Goal: Task Accomplishment & Management: Complete application form

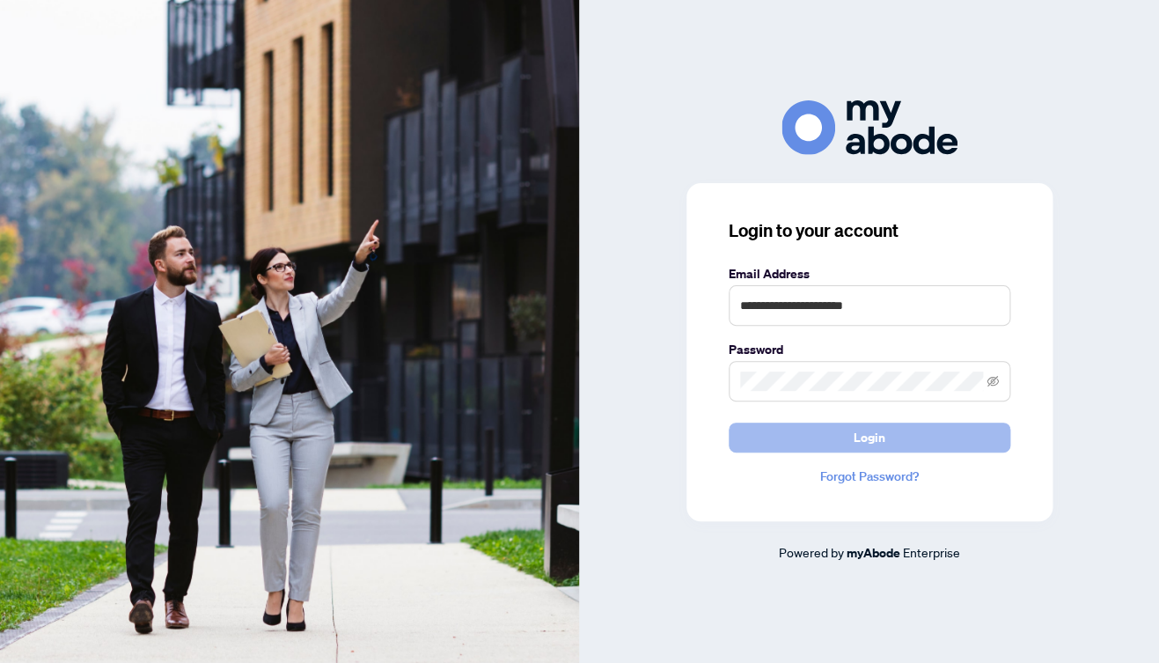
click at [874, 439] on span "Login" at bounding box center [870, 437] width 32 height 28
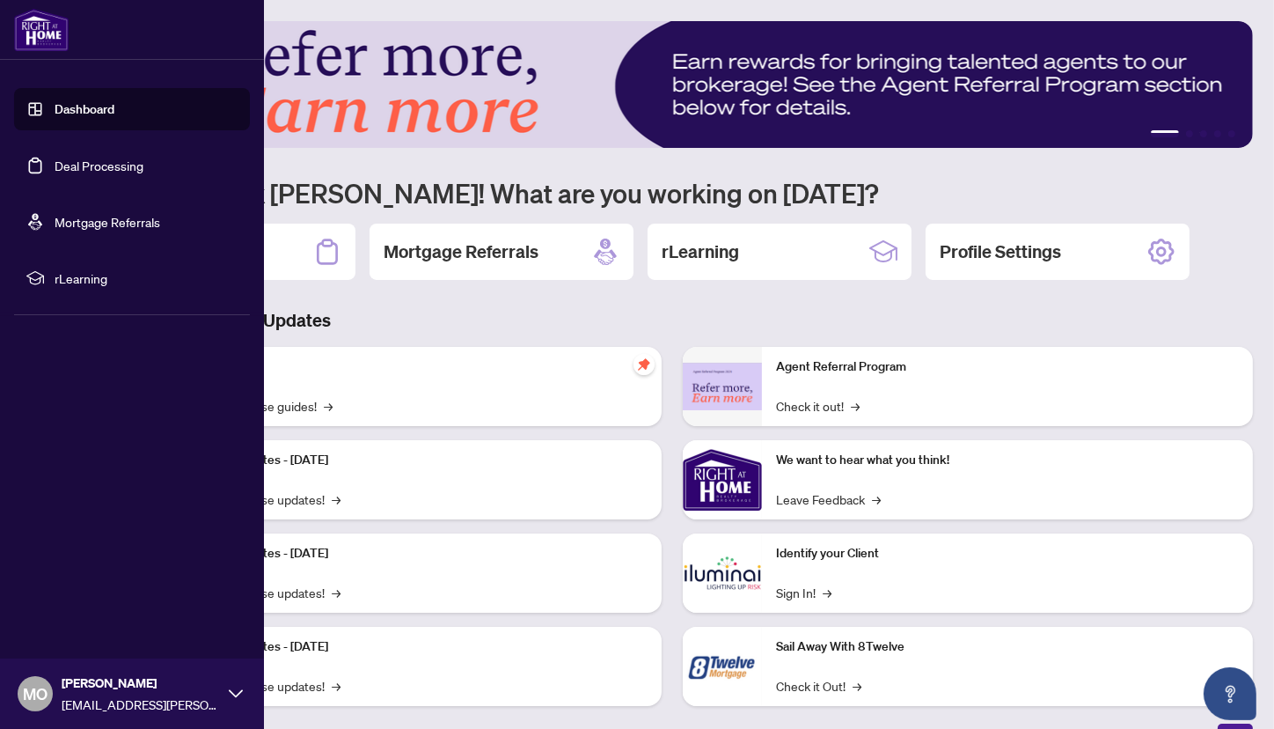
click at [77, 172] on link "Deal Processing" at bounding box center [99, 166] width 89 height 16
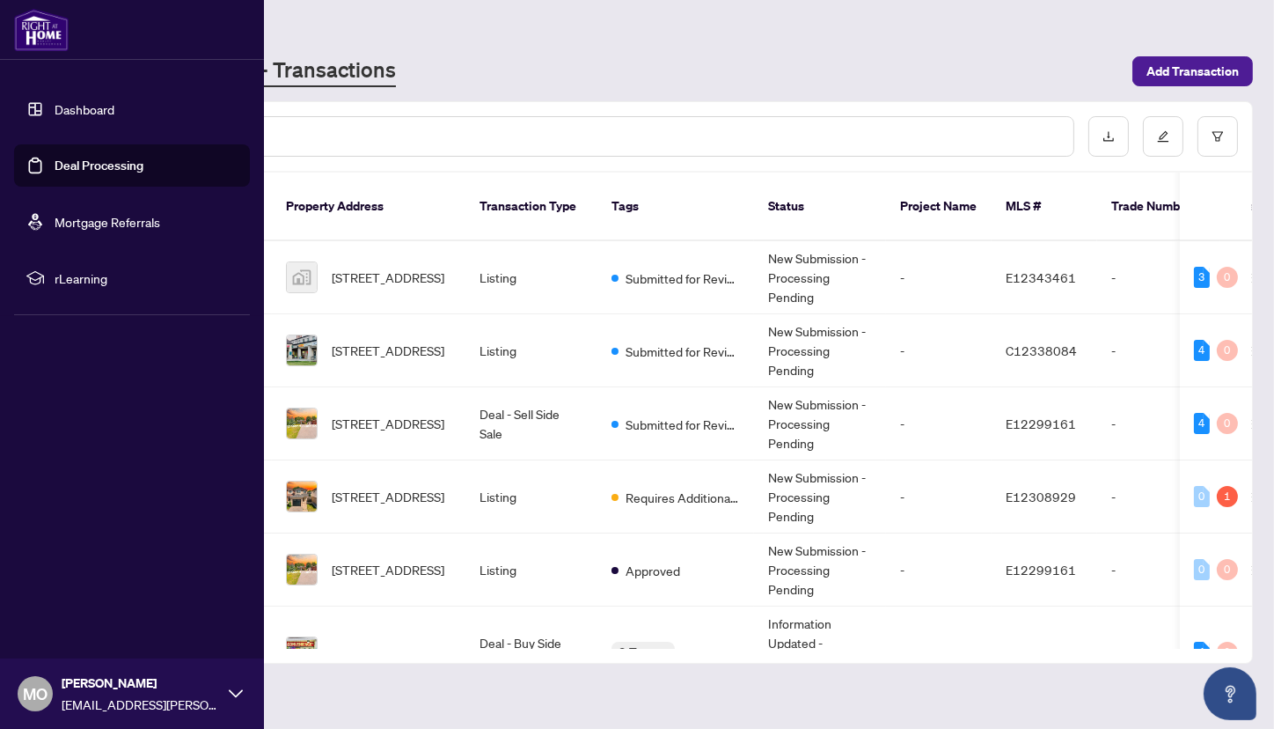
click at [61, 164] on link "Deal Processing" at bounding box center [99, 166] width 89 height 16
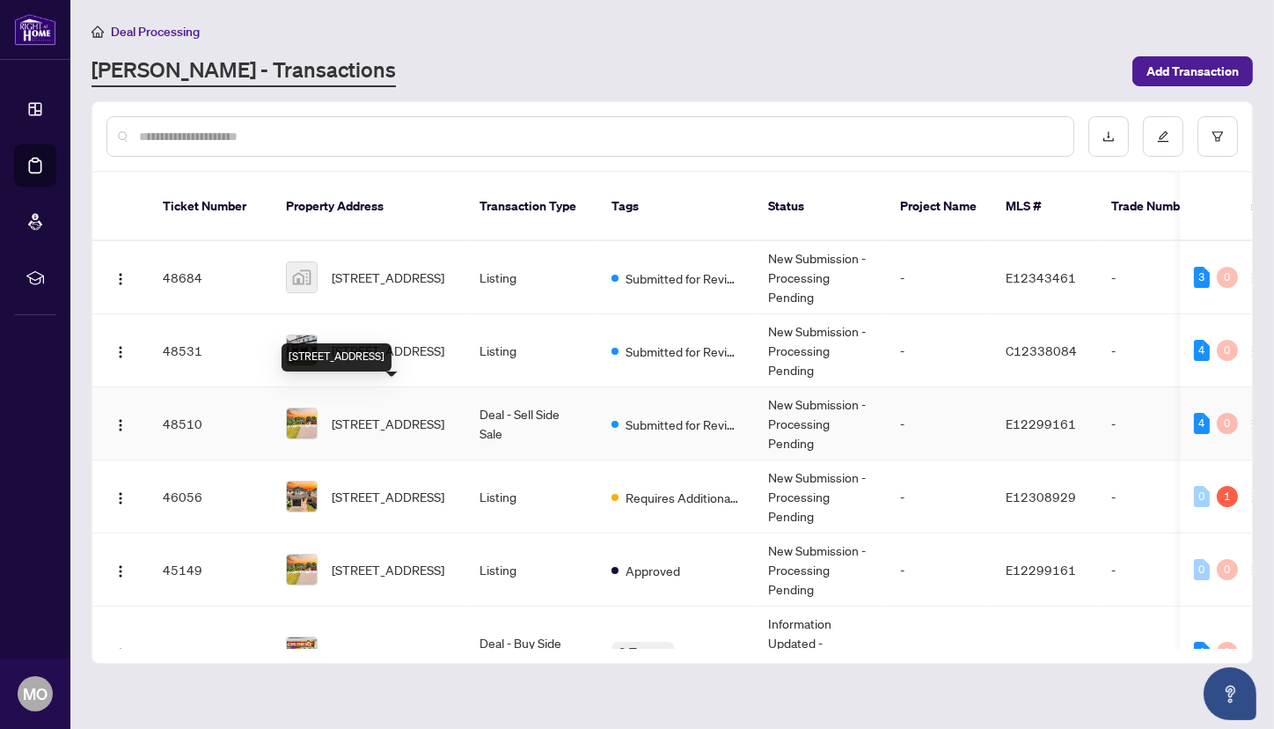
click at [401, 414] on span "[STREET_ADDRESS]" at bounding box center [388, 423] width 113 height 19
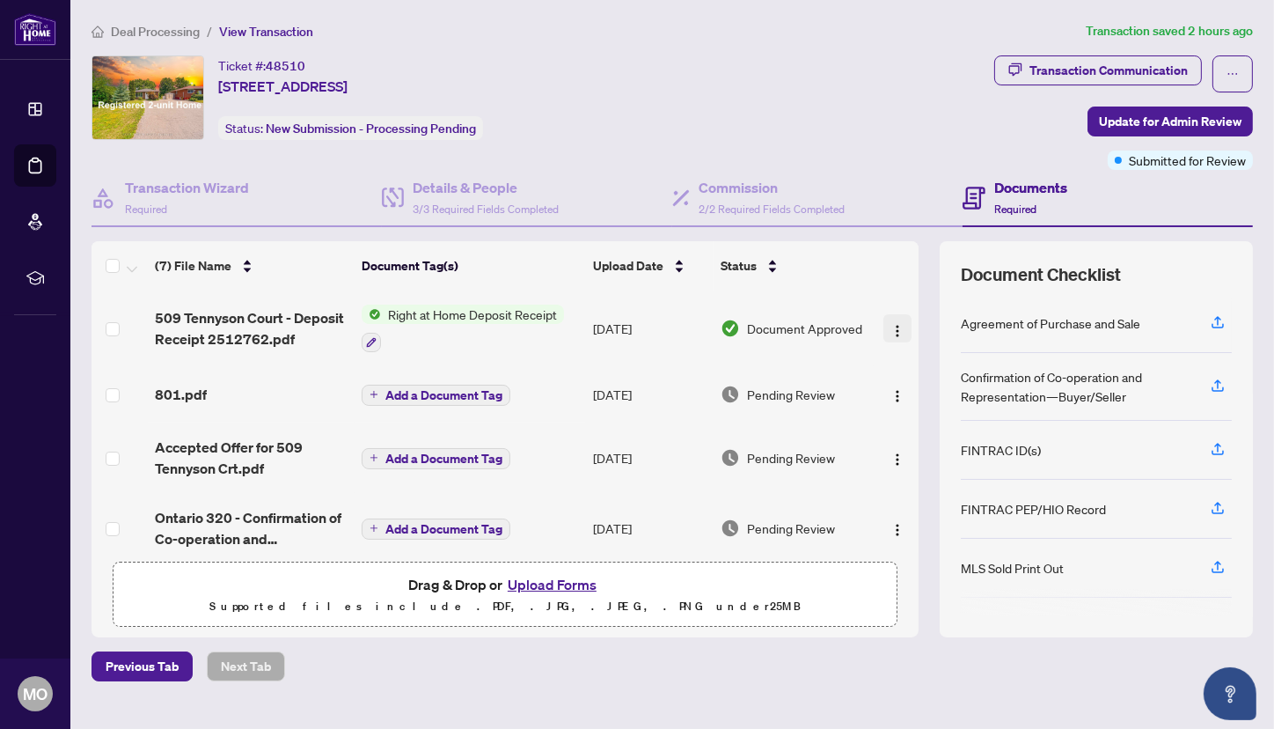
click at [892, 324] on img "button" at bounding box center [898, 331] width 14 height 14
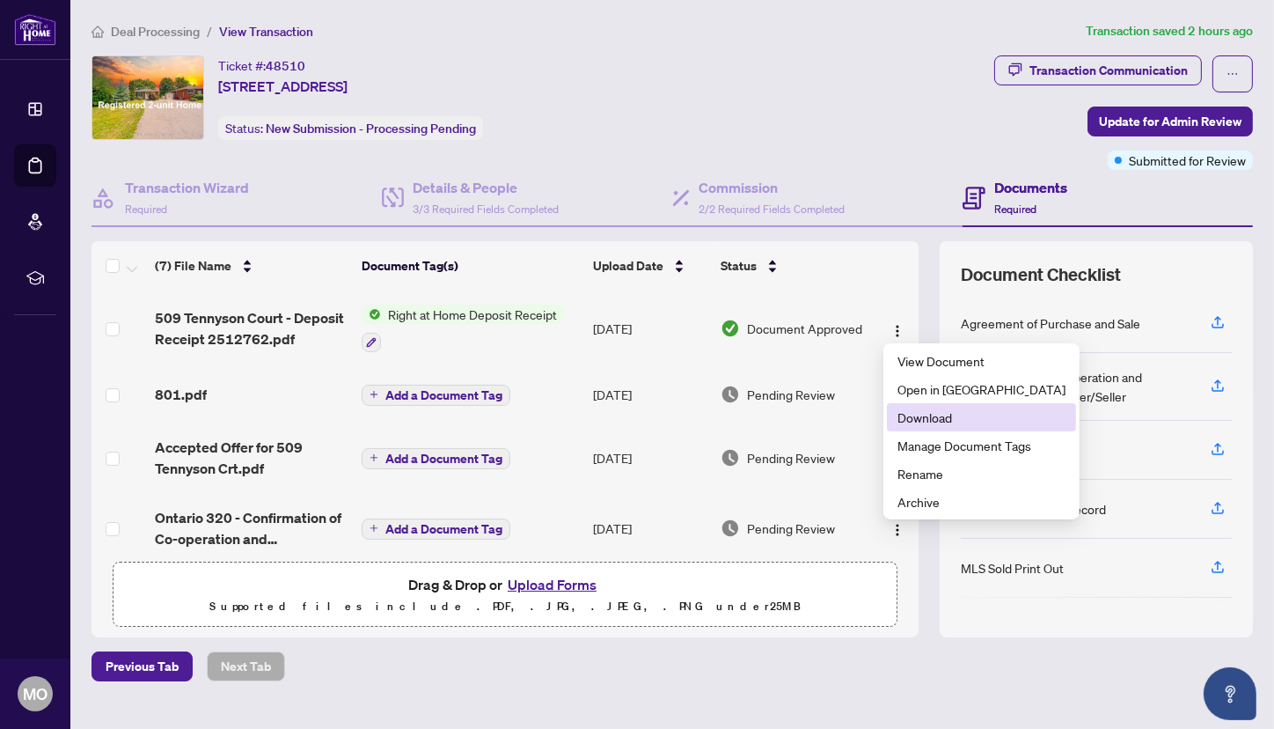
click at [941, 423] on span "Download" at bounding box center [982, 416] width 168 height 19
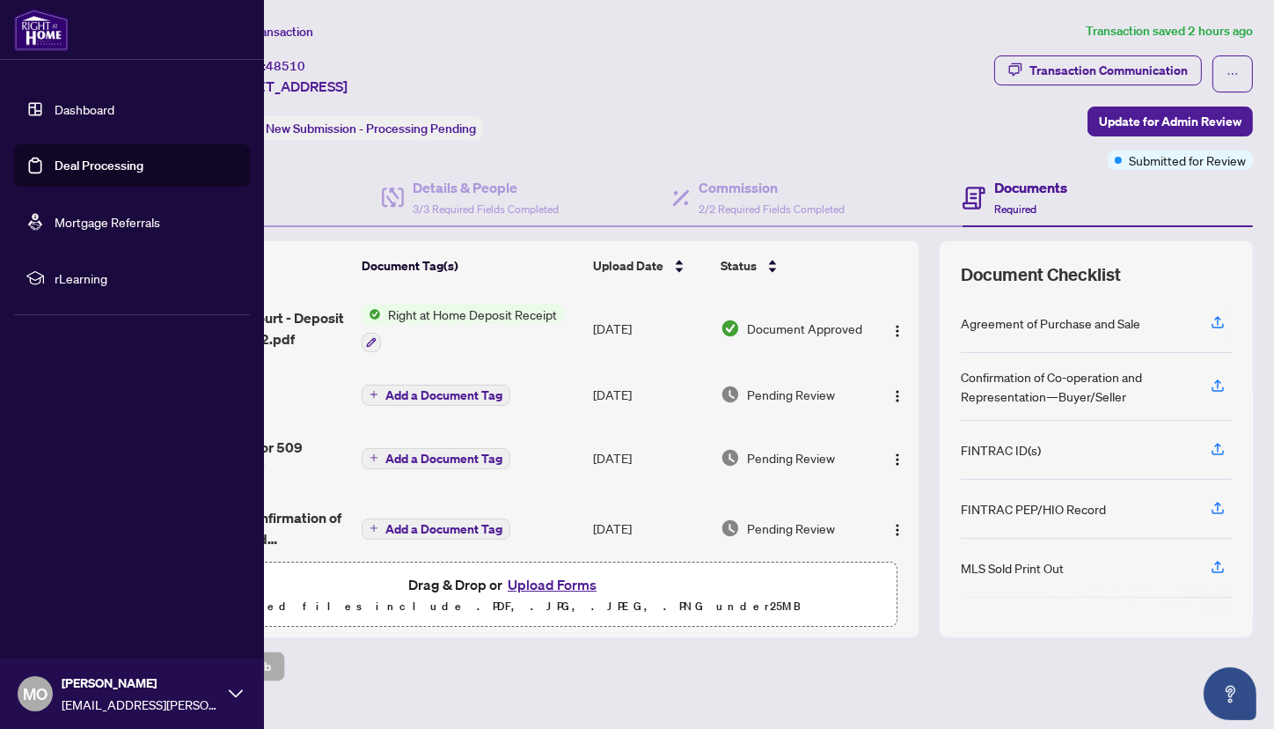
click at [55, 158] on link "Deal Processing" at bounding box center [99, 166] width 89 height 16
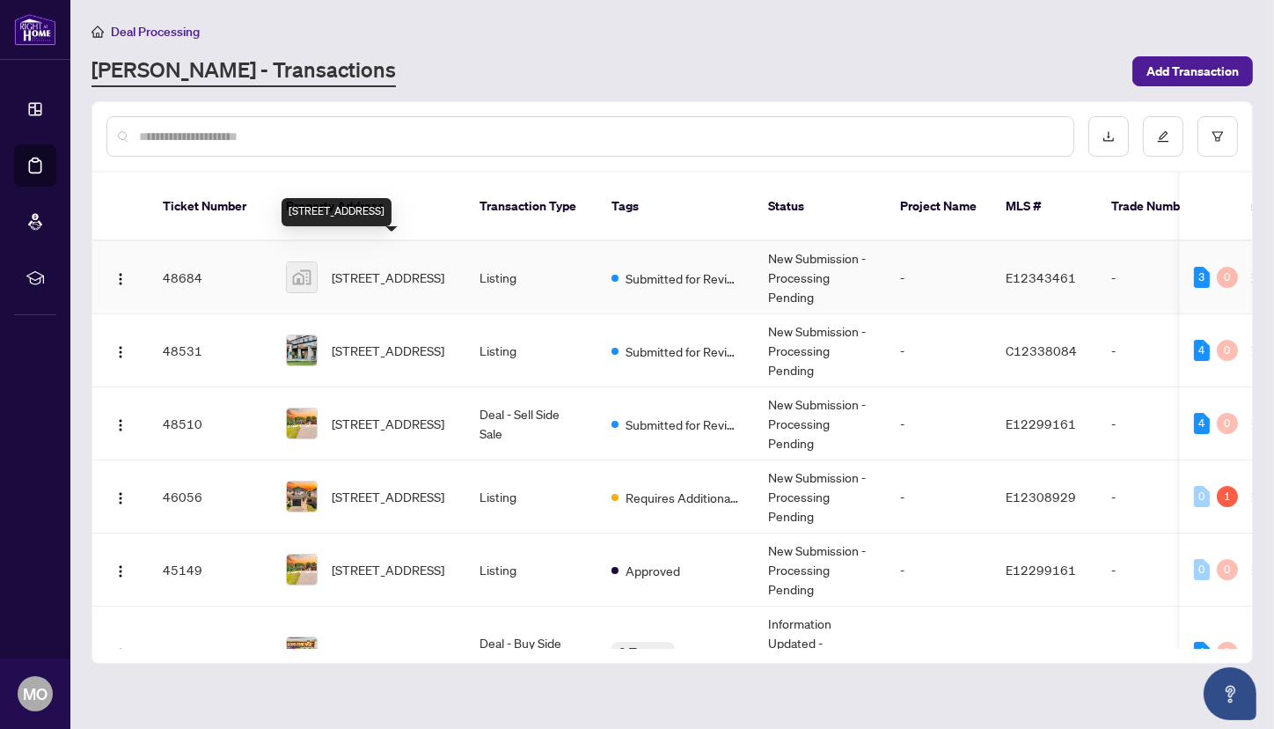
click at [385, 268] on span "[STREET_ADDRESS]" at bounding box center [388, 277] width 113 height 19
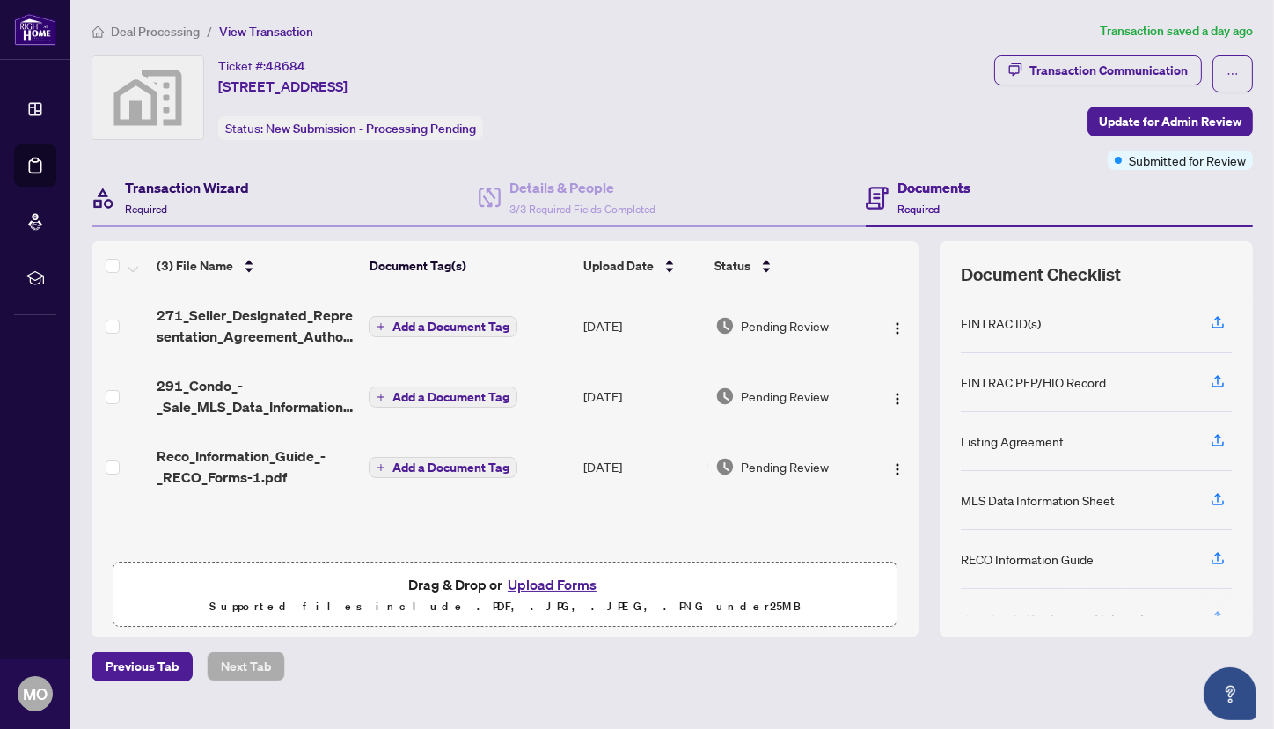
click at [216, 211] on div "Transaction Wizard Required" at bounding box center [187, 197] width 124 height 41
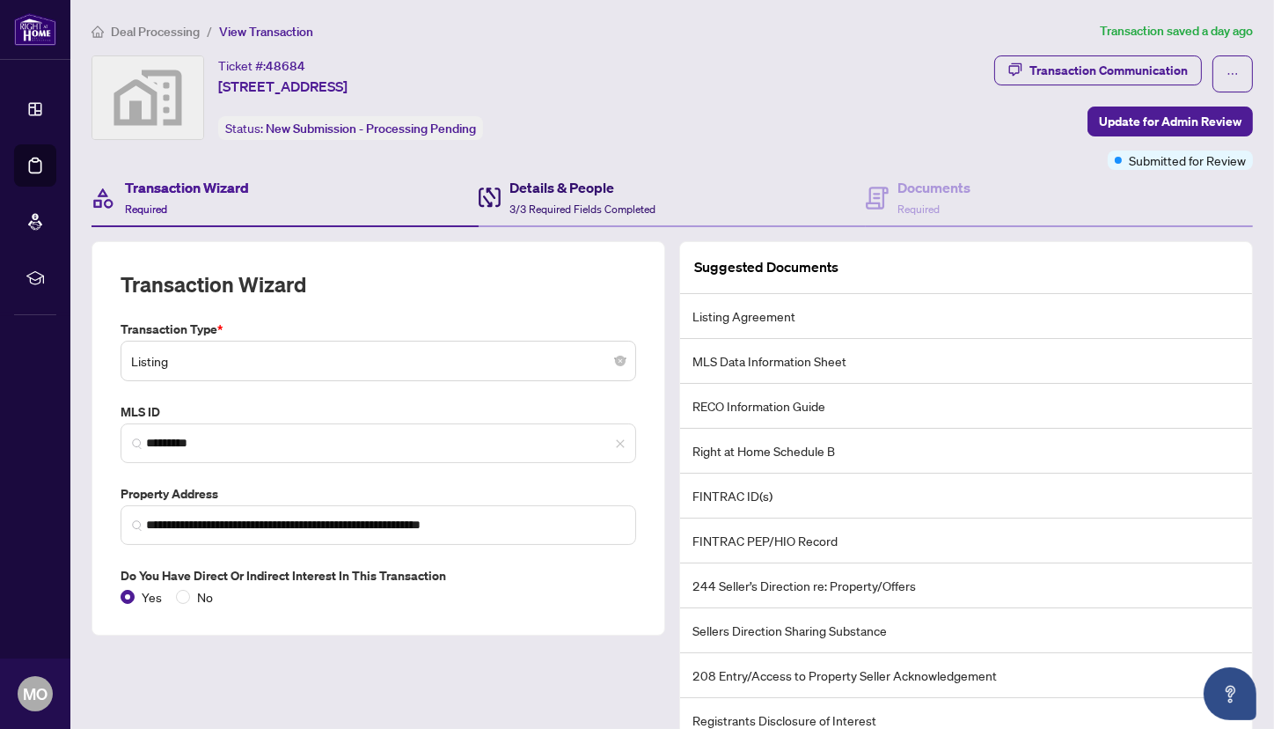
click at [554, 206] on span "3/3 Required Fields Completed" at bounding box center [583, 208] width 146 height 13
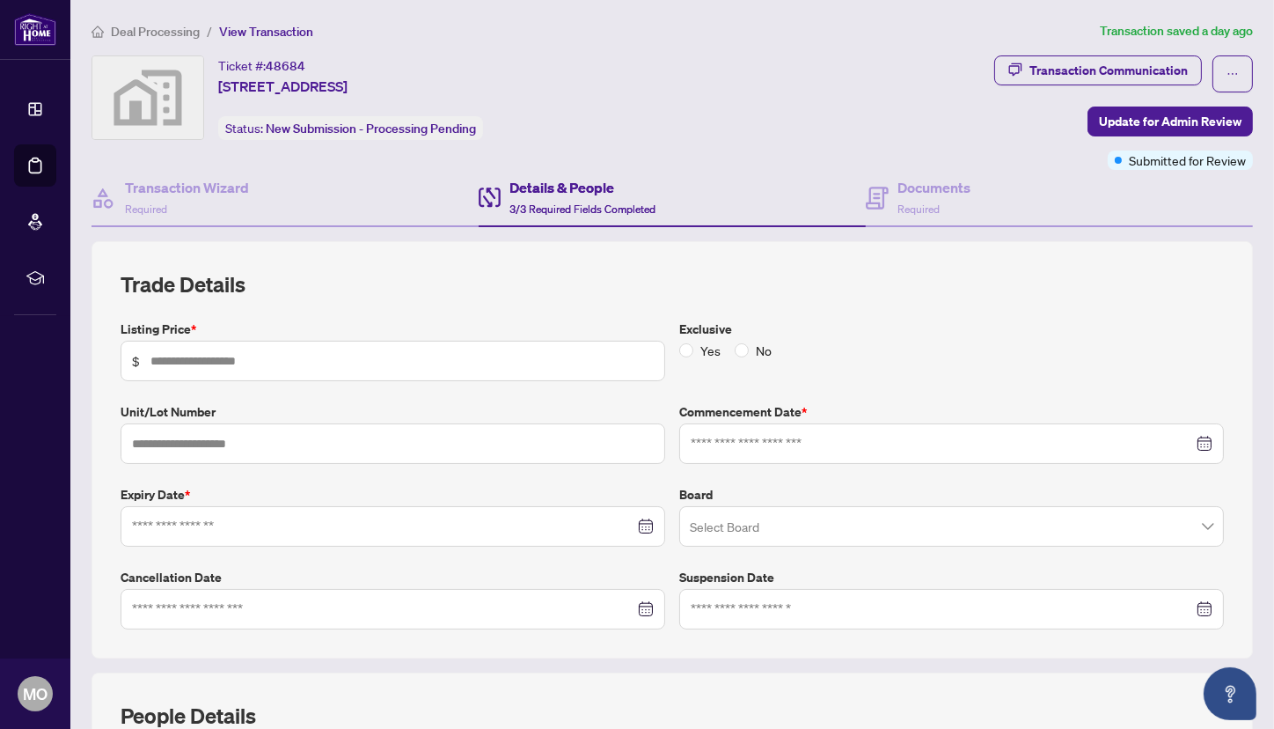
type input "*******"
type input "**********"
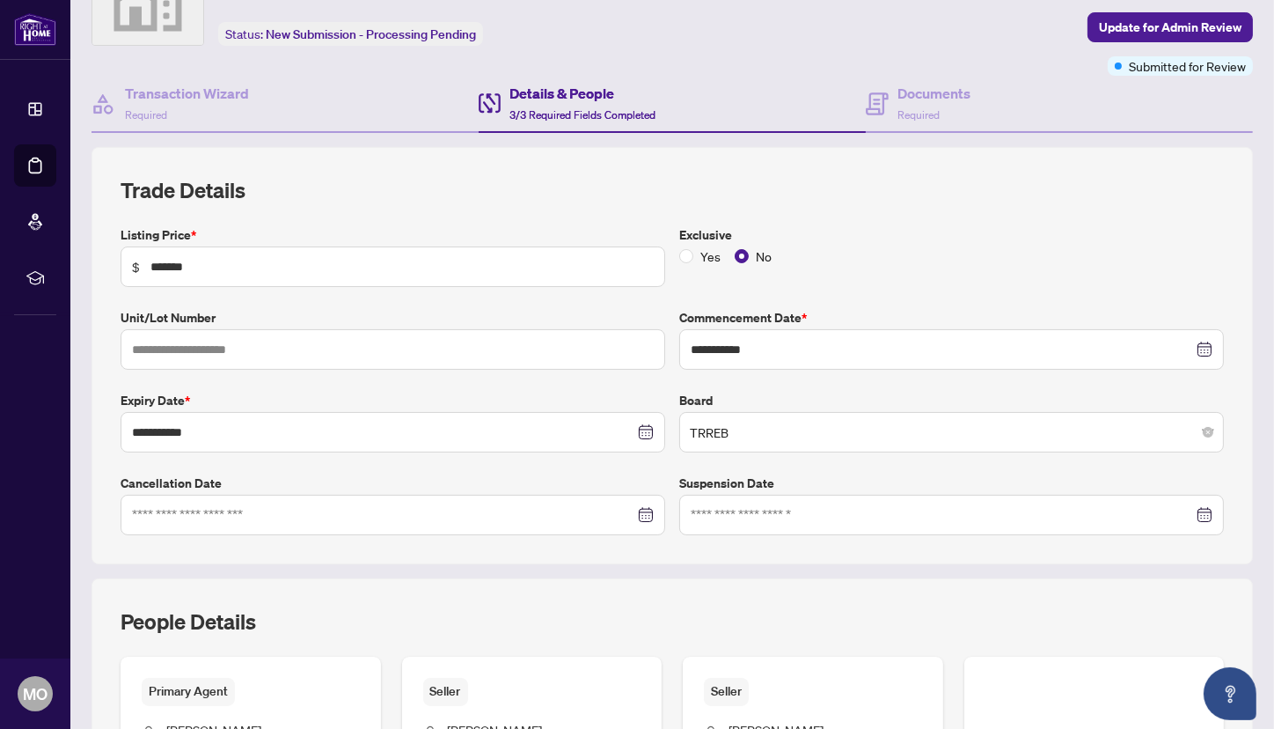
scroll to position [146, 0]
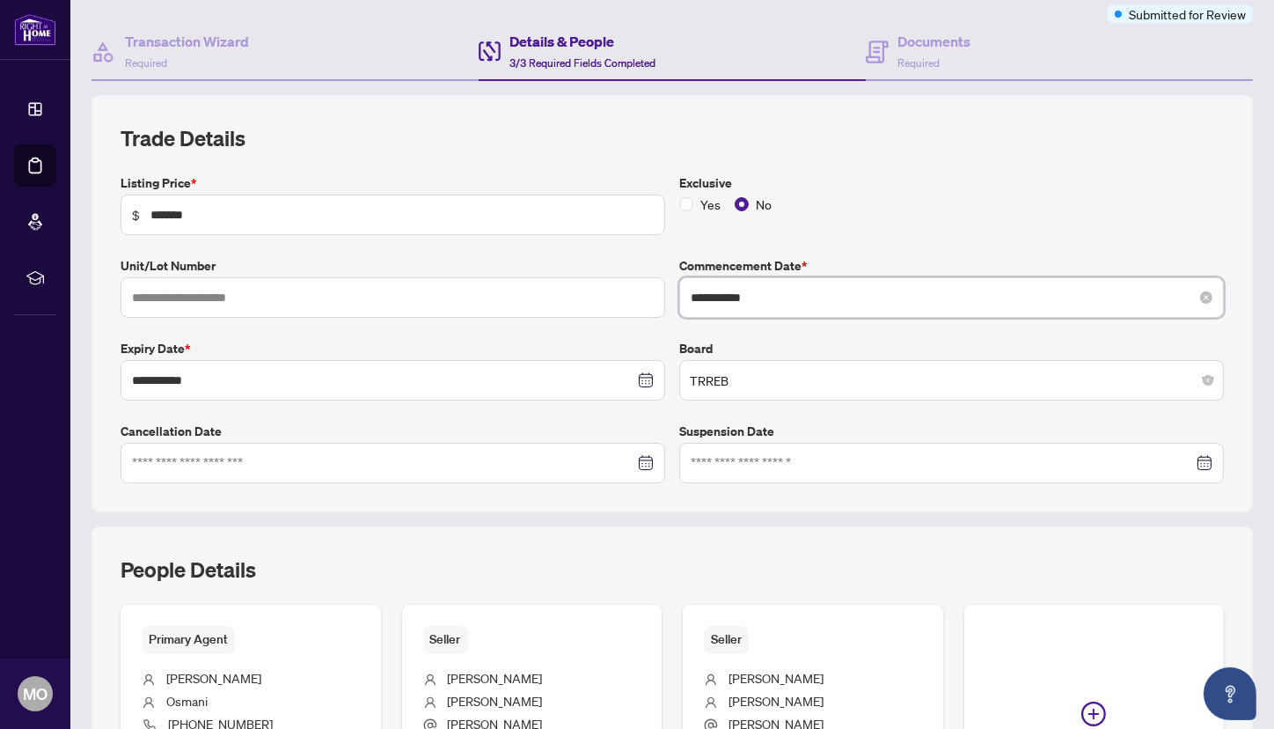
click at [748, 292] on input "**********" at bounding box center [942, 297] width 503 height 19
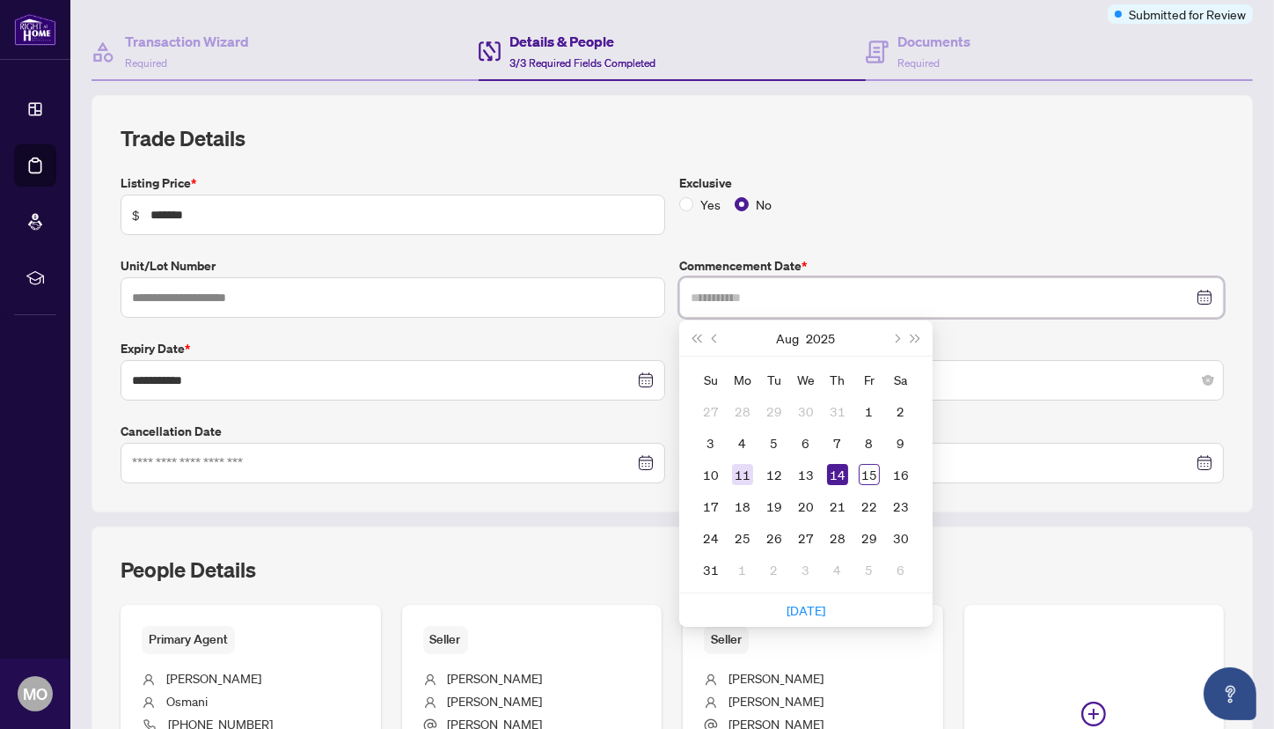
type input "**********"
click at [744, 472] on div "11" at bounding box center [742, 474] width 21 height 21
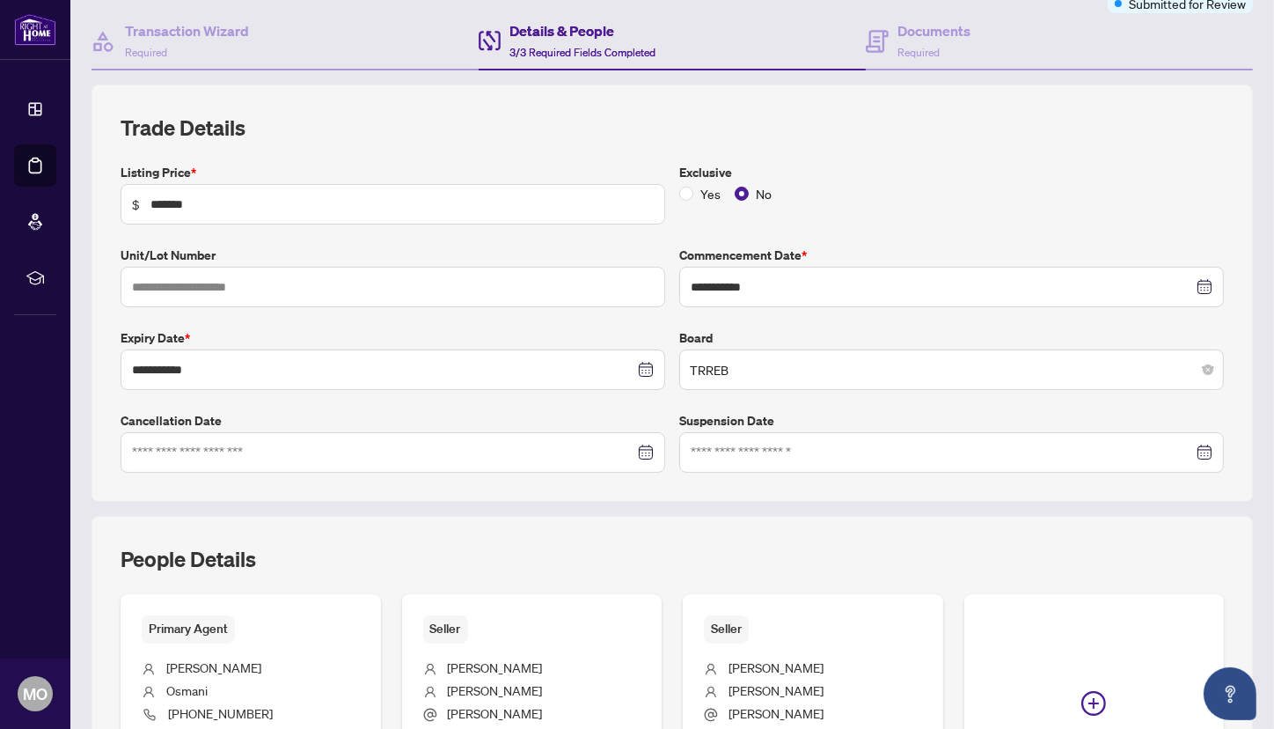
scroll to position [0, 0]
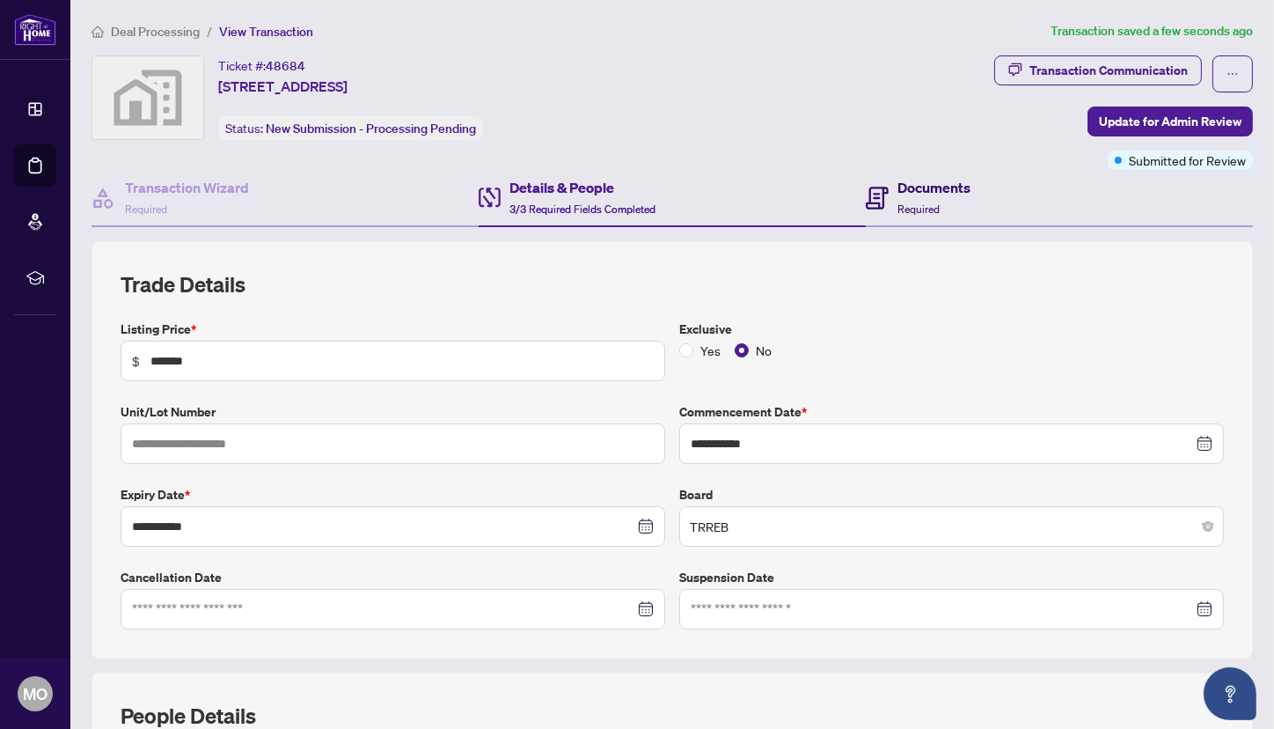
click at [938, 197] on div "Documents Required" at bounding box center [934, 197] width 73 height 41
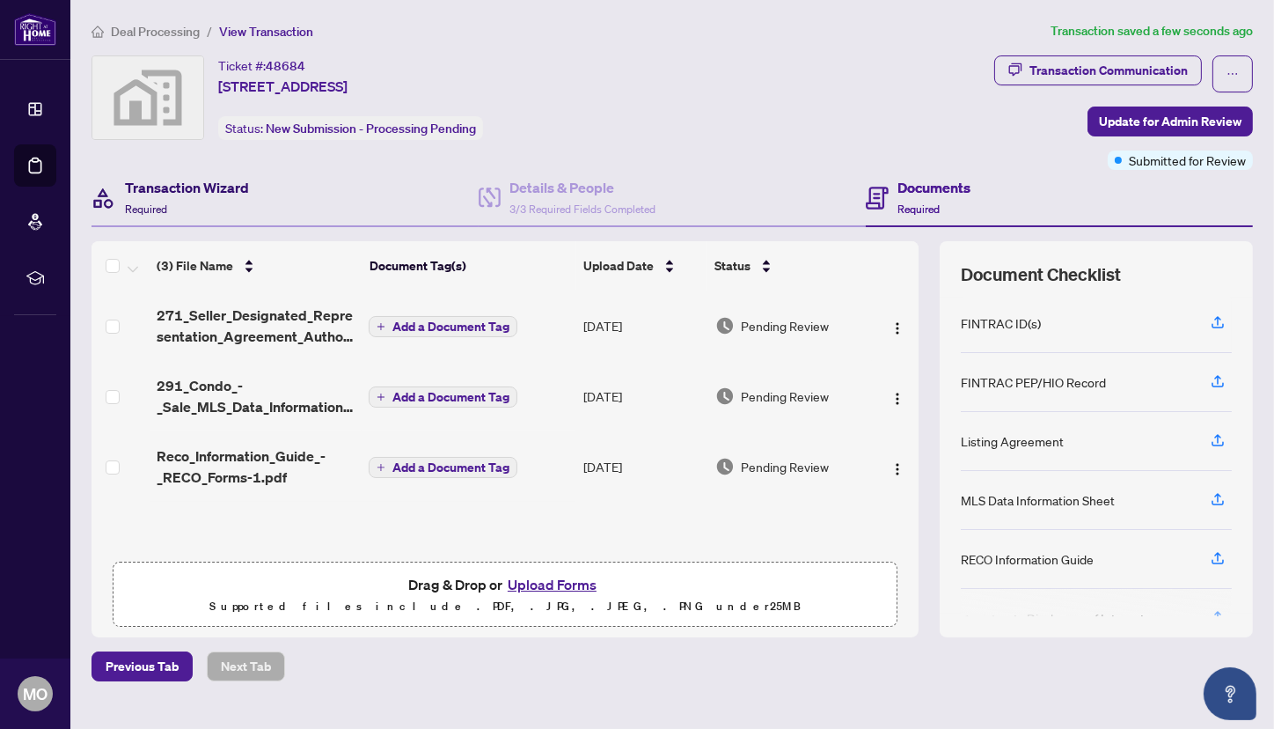
click at [165, 179] on h4 "Transaction Wizard" at bounding box center [187, 187] width 124 height 21
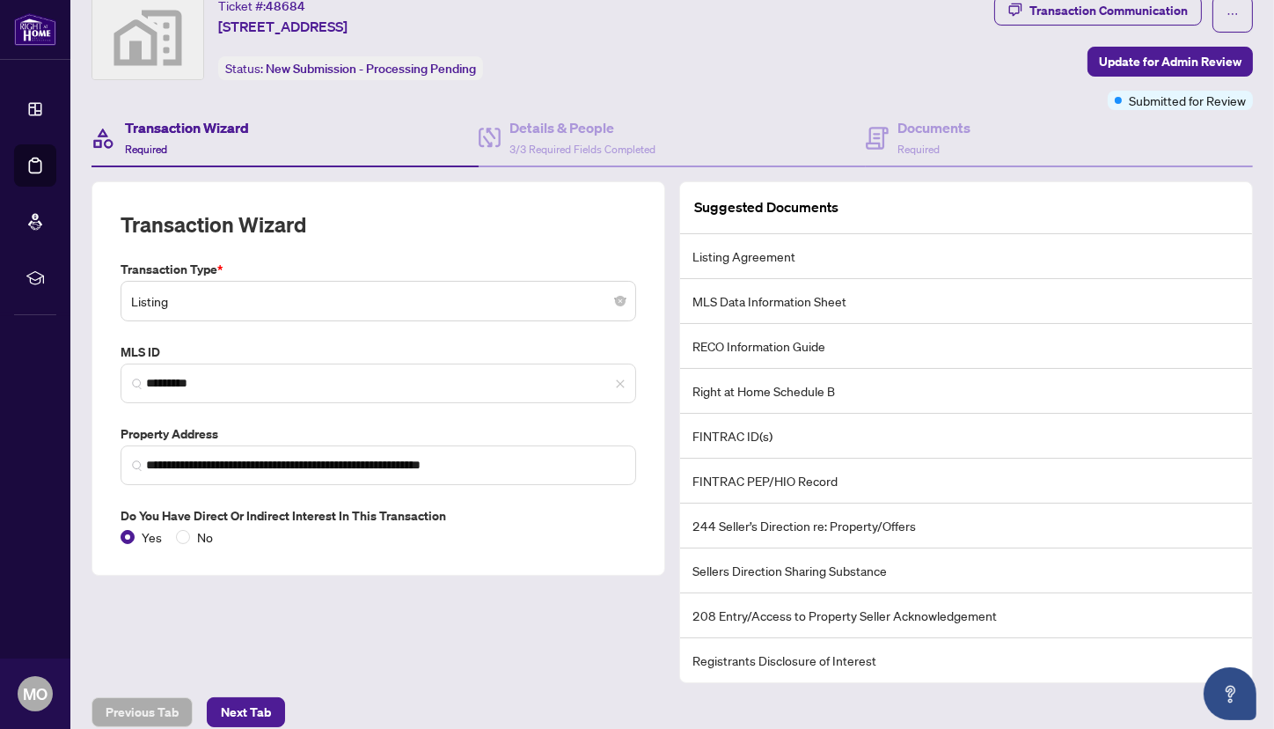
scroll to position [132, 0]
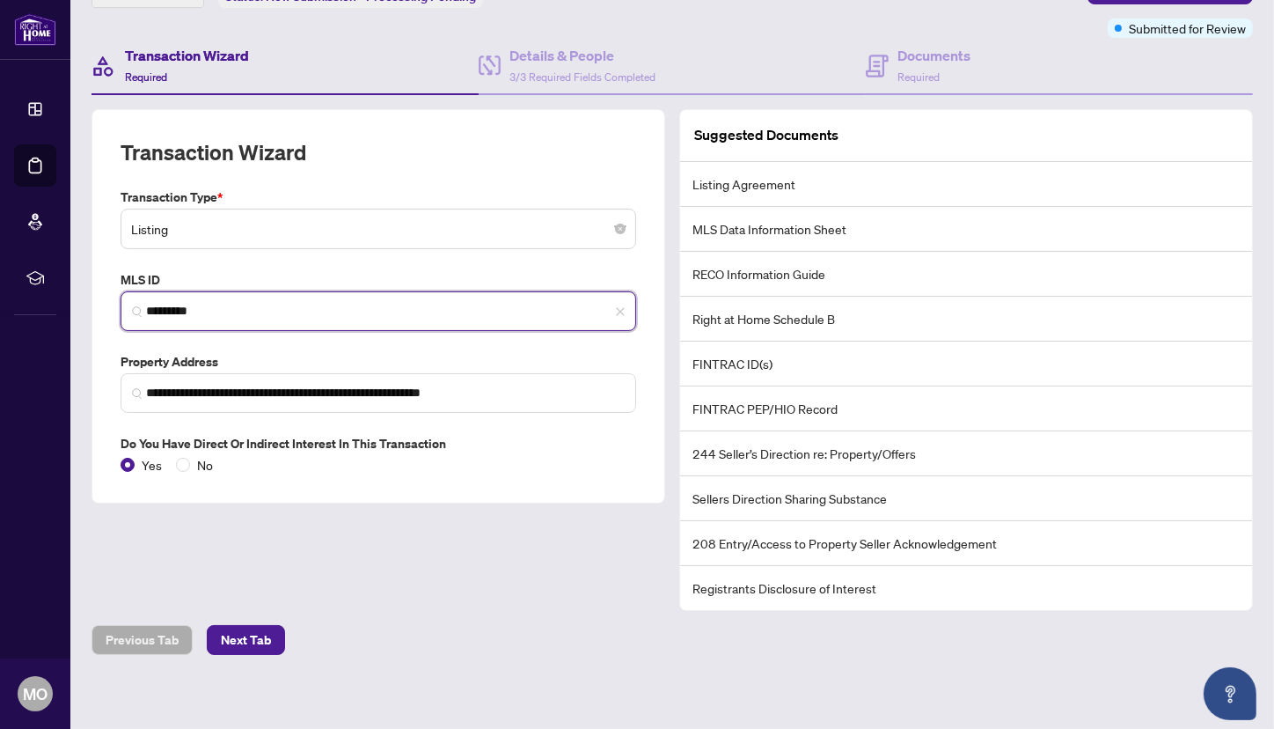
drag, startPoint x: 222, startPoint y: 306, endPoint x: 119, endPoint y: 306, distance: 103.0
click at [146, 306] on input "*********" at bounding box center [385, 311] width 479 height 18
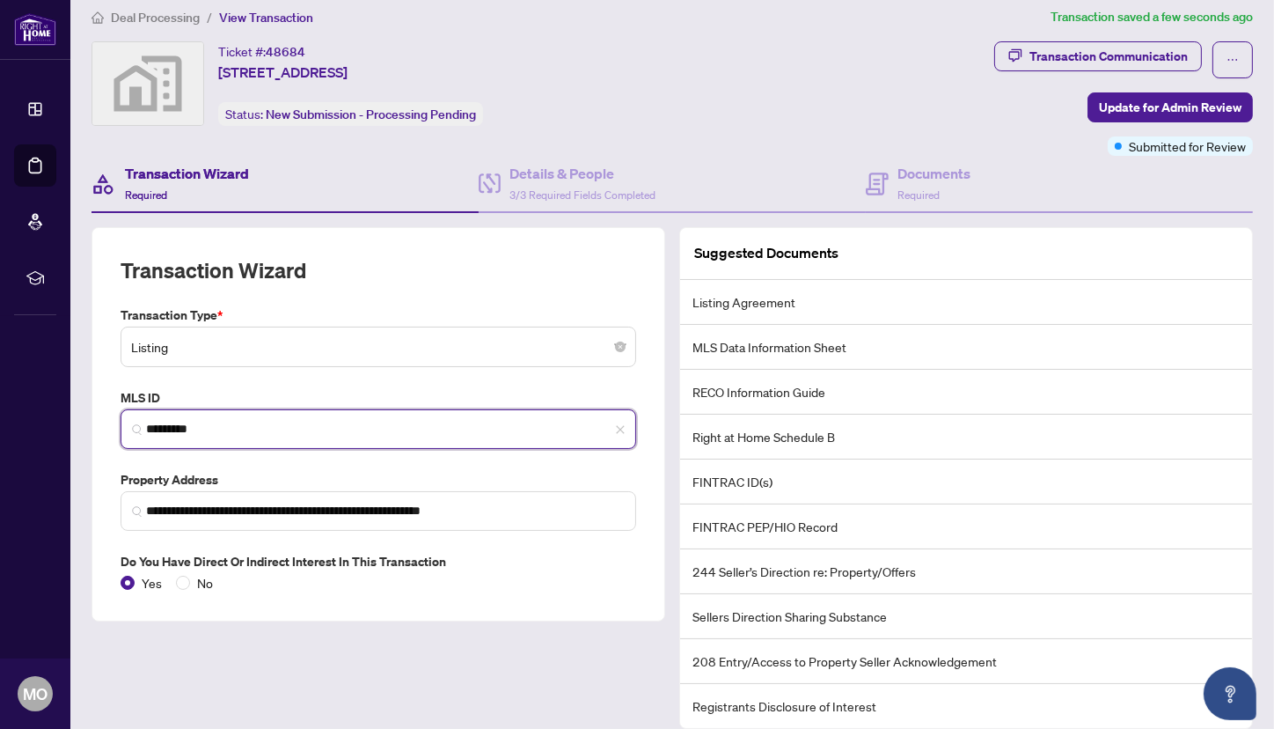
scroll to position [0, 0]
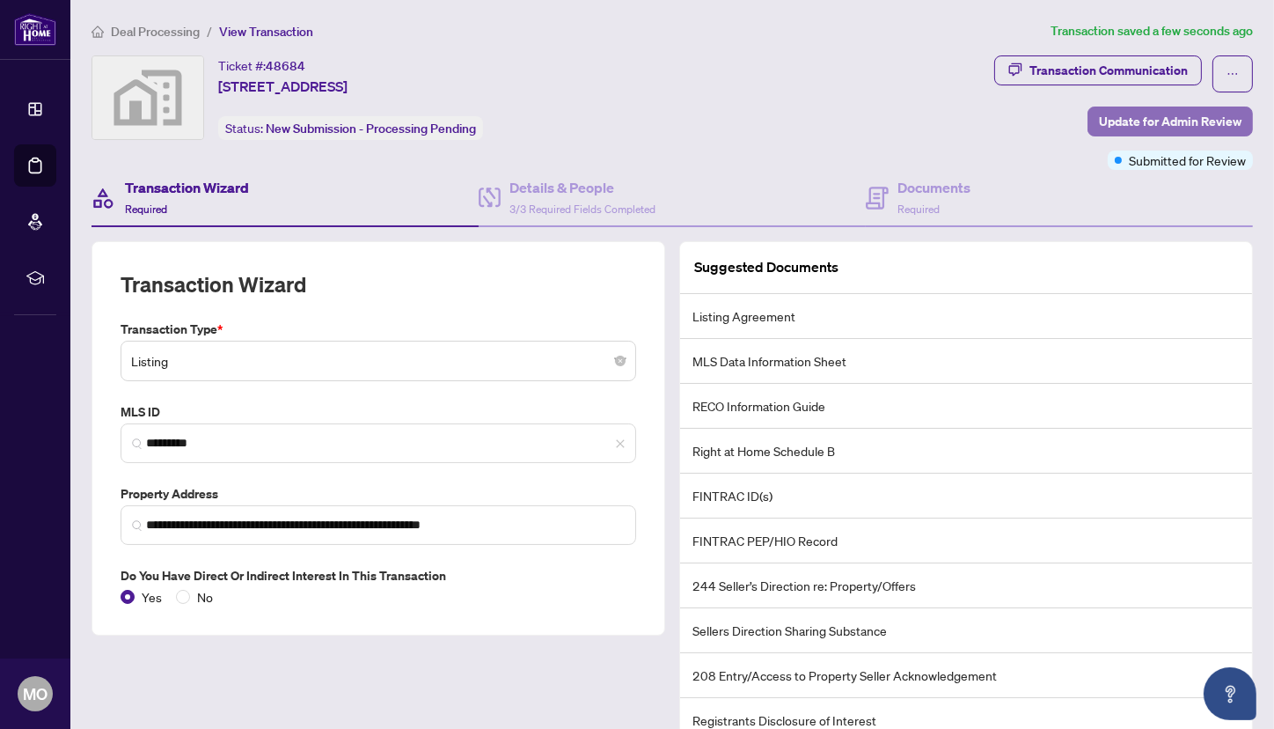
click at [1169, 125] on span "Update for Admin Review" at bounding box center [1170, 121] width 143 height 28
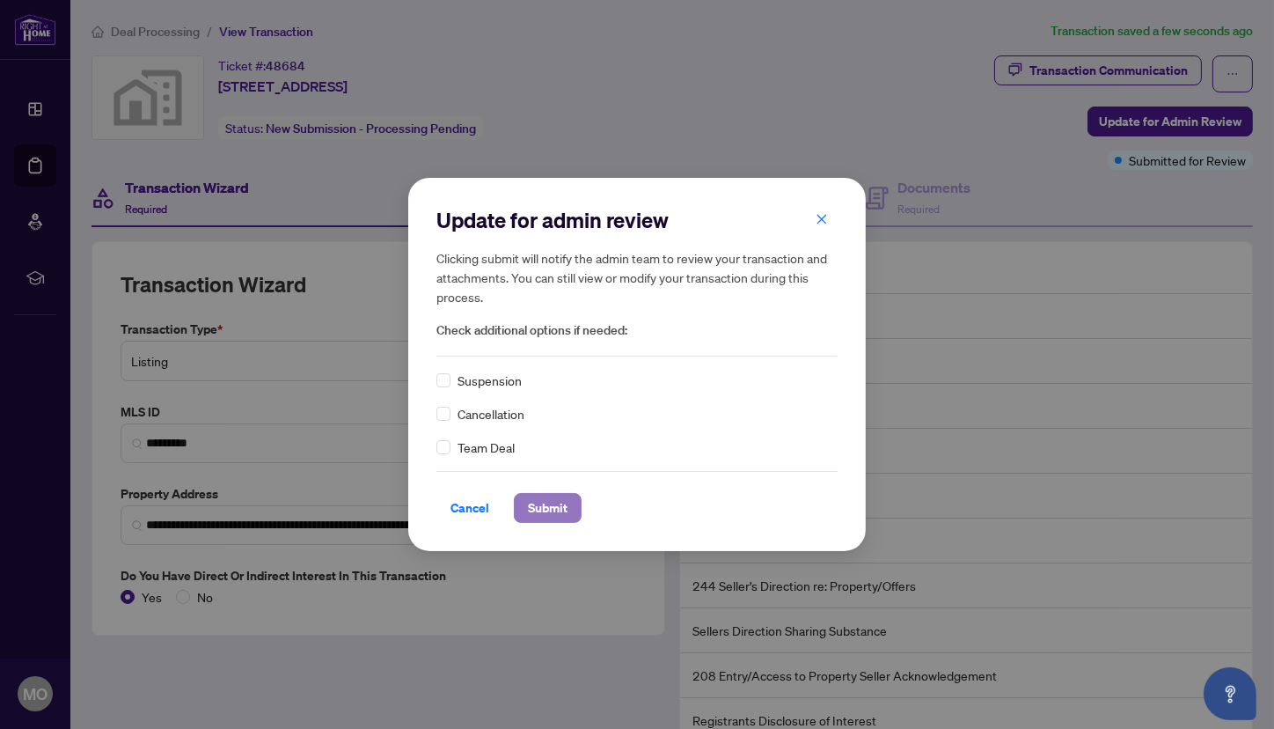
click at [565, 503] on span "Submit" at bounding box center [548, 508] width 40 height 28
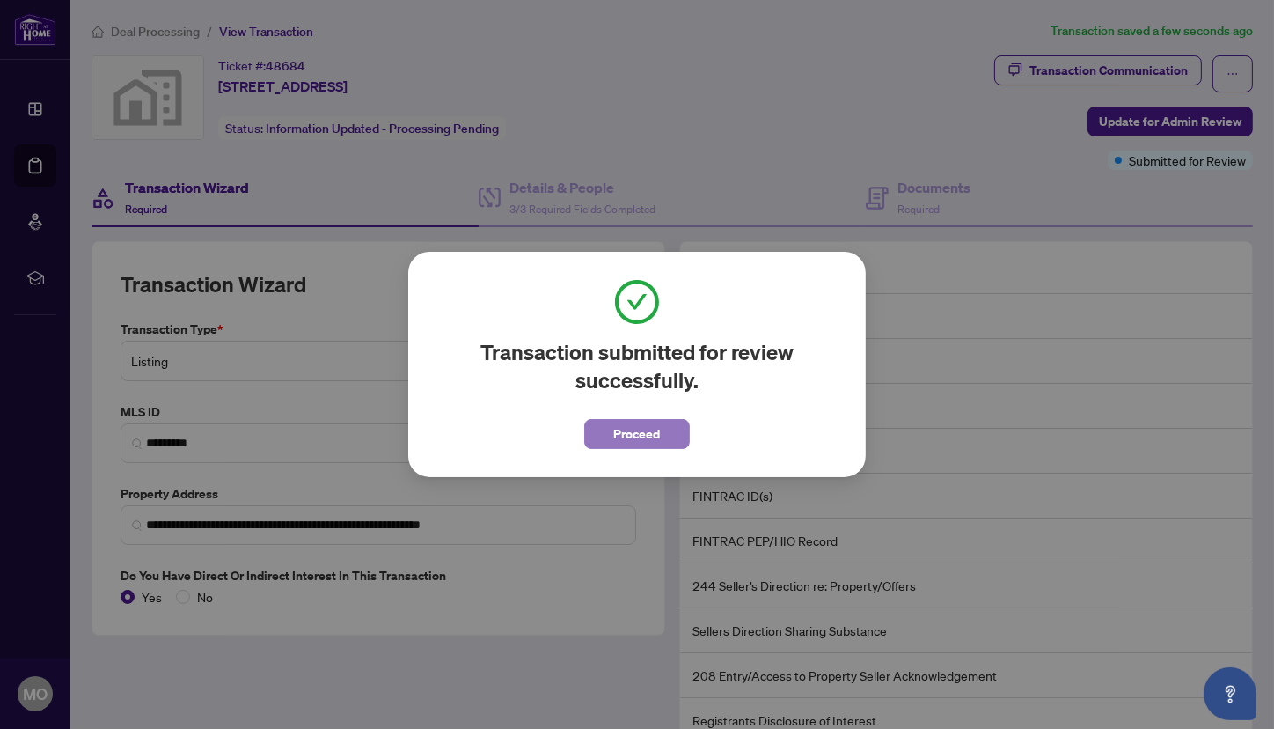
click at [628, 431] on span "Proceed" at bounding box center [637, 434] width 47 height 28
